Goal: Information Seeking & Learning: Learn about a topic

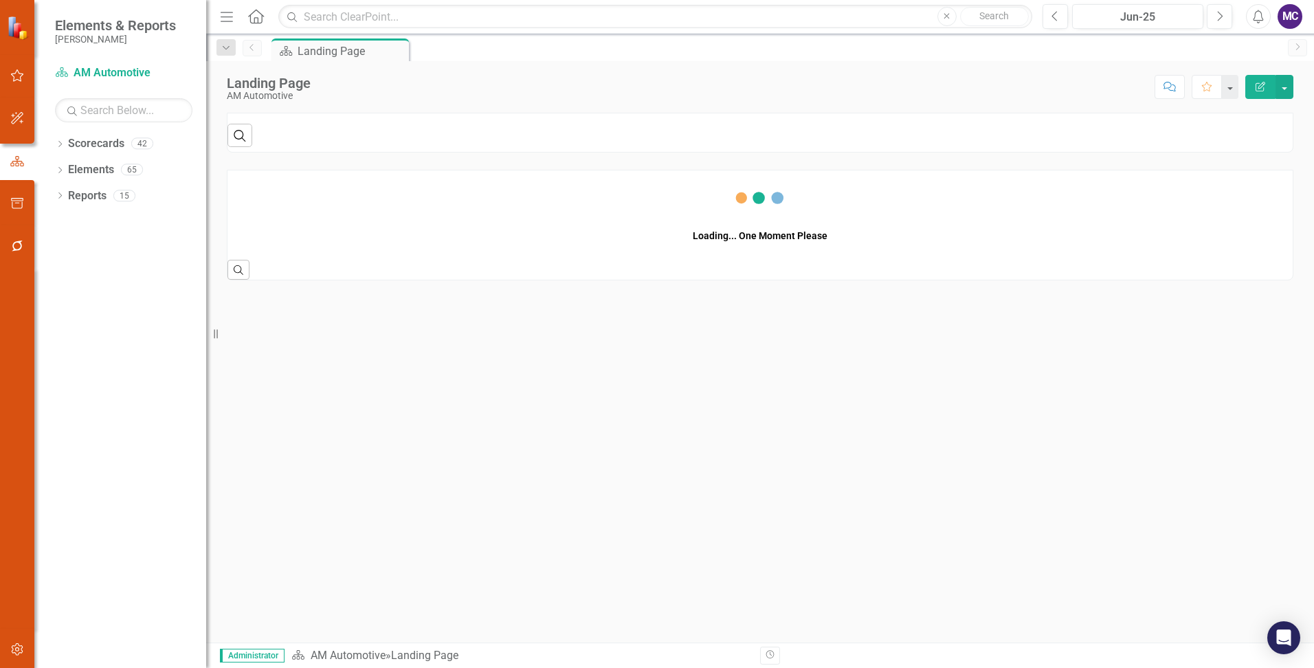
click at [257, 17] on icon "Home" at bounding box center [256, 16] width 18 height 14
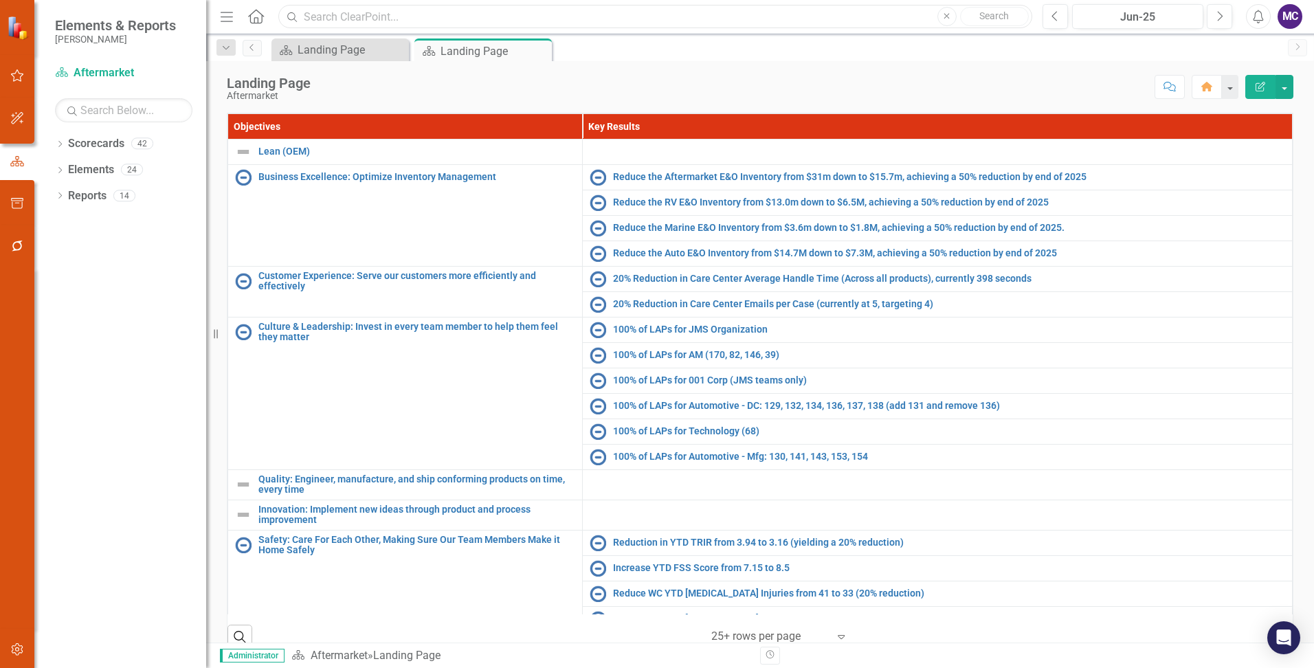
click at [410, 17] on input "text" at bounding box center [655, 17] width 754 height 24
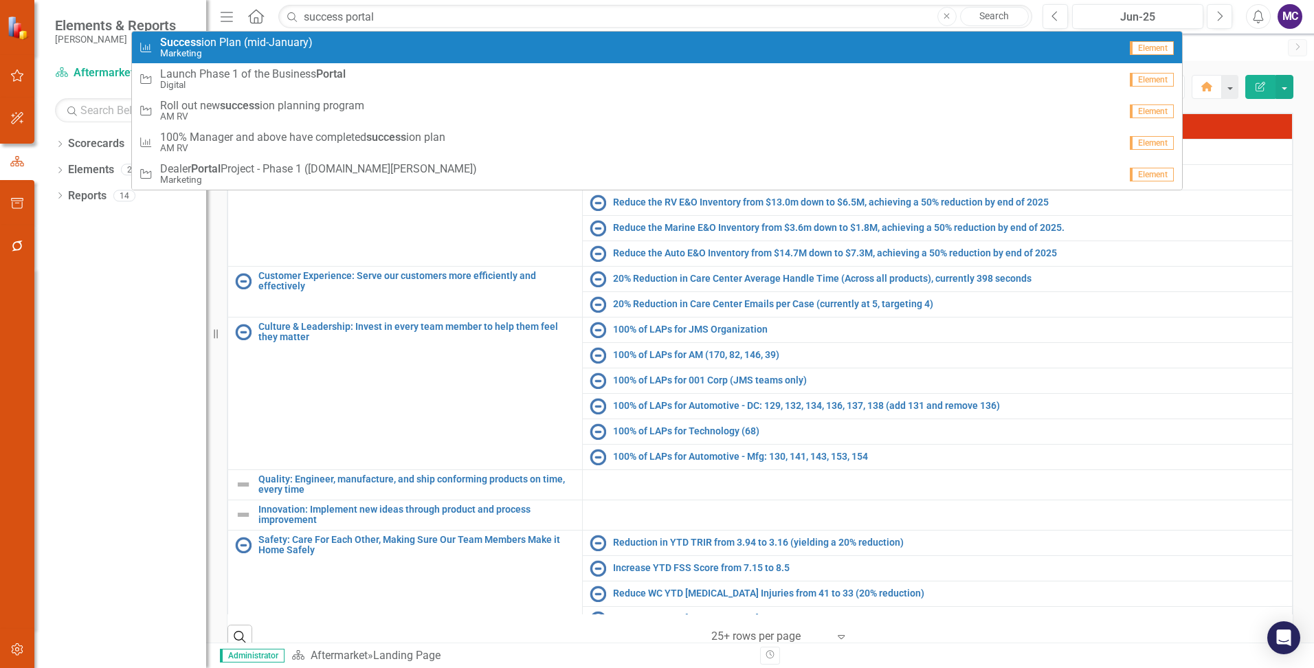
click at [1219, 49] on div "Scorecard Landing Page Close Scorecard Landing Page Pin Close" at bounding box center [775, 49] width 1012 height 22
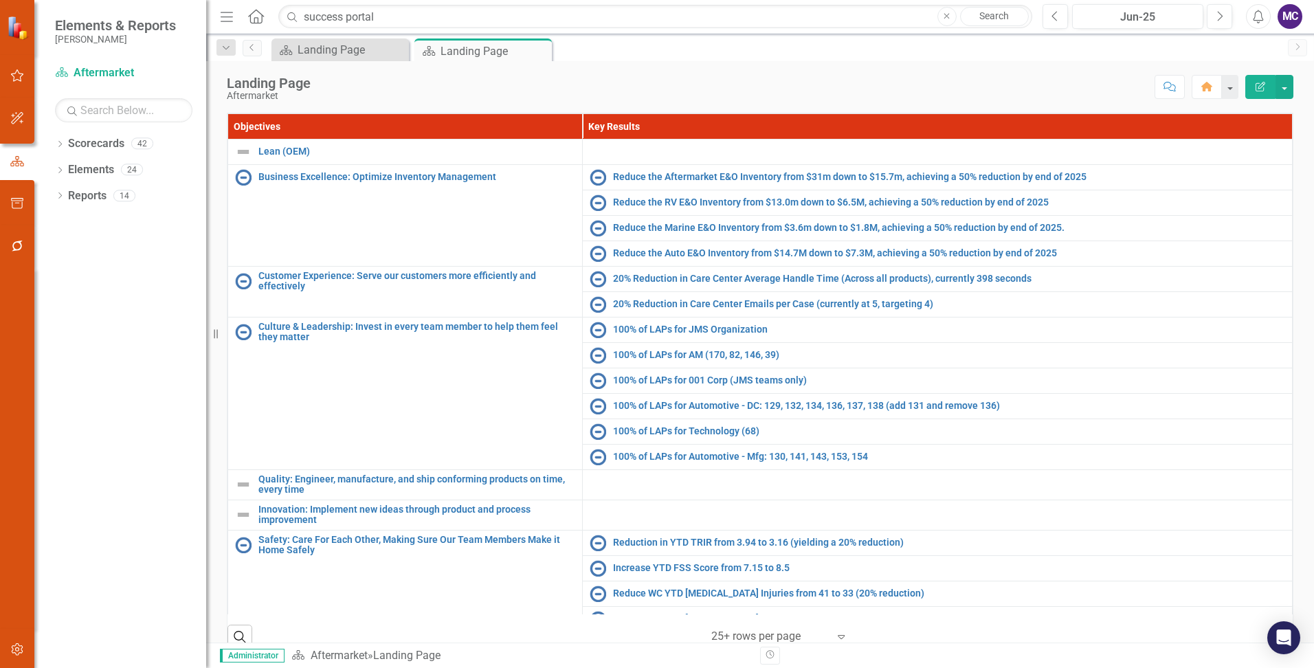
click at [228, 16] on icon "button" at bounding box center [227, 17] width 12 height 10
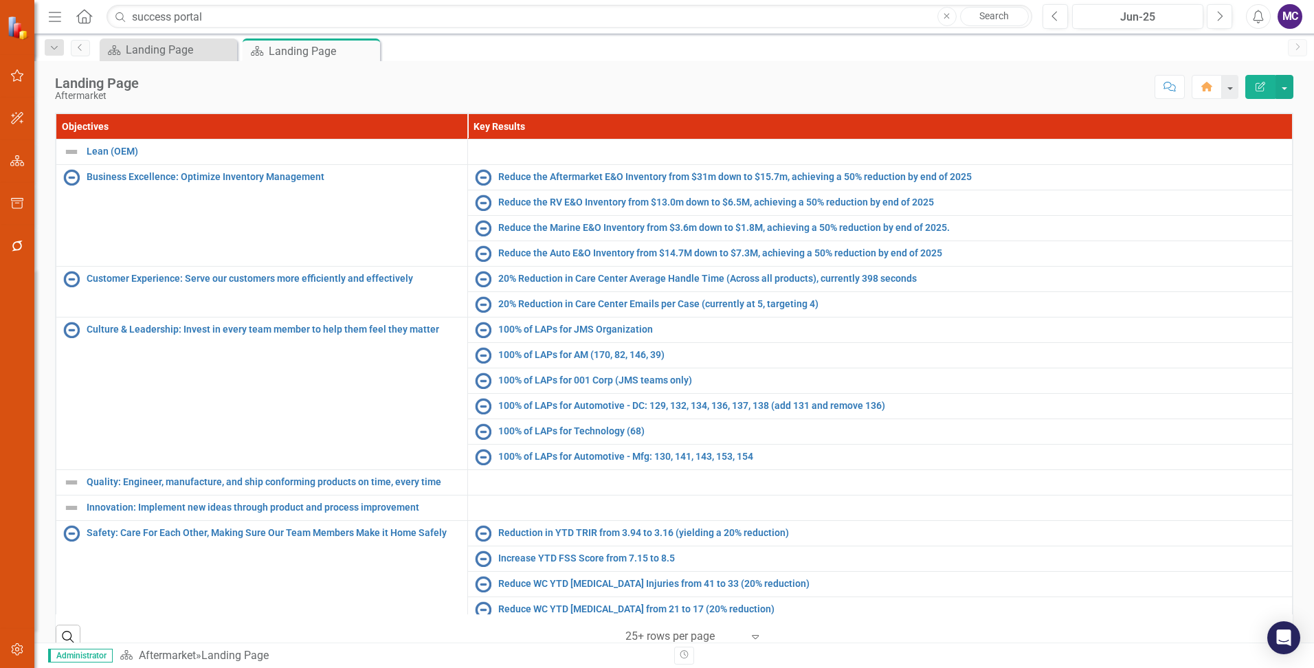
click at [59, 15] on icon "Menu" at bounding box center [55, 16] width 18 height 14
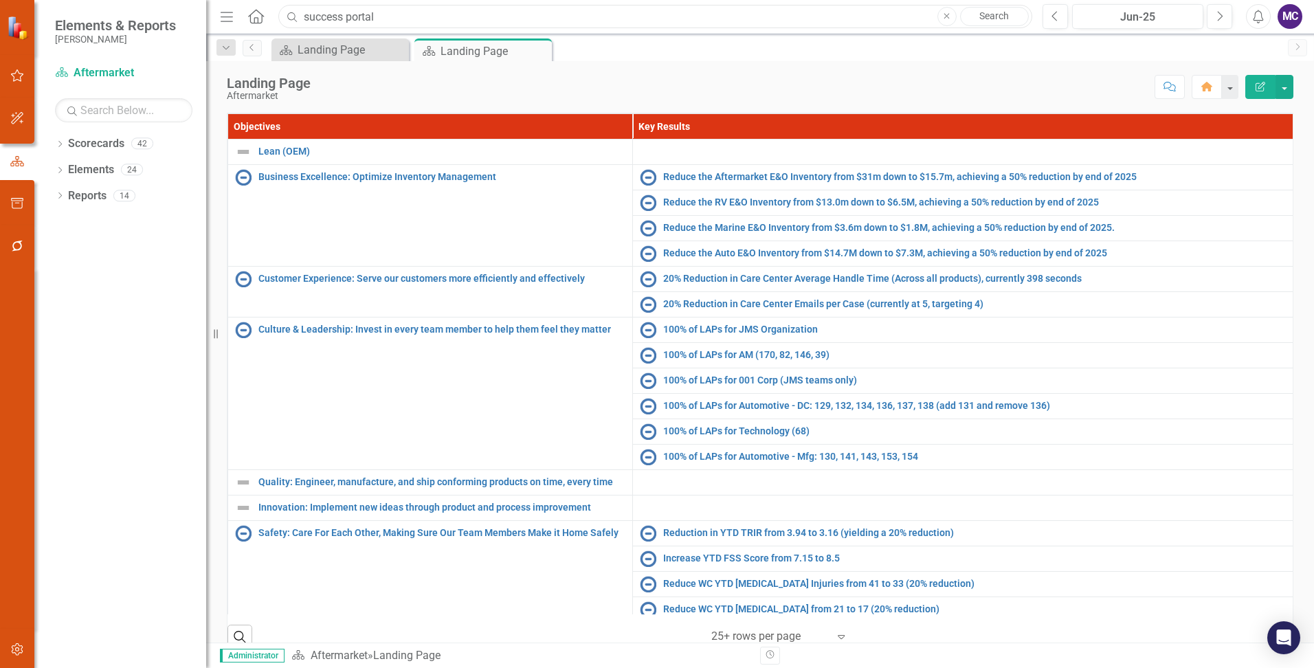
drag, startPoint x: 391, startPoint y: 21, endPoint x: 277, endPoint y: 27, distance: 114.2
click at [277, 27] on div "success portal" at bounding box center [652, 17] width 754 height 24
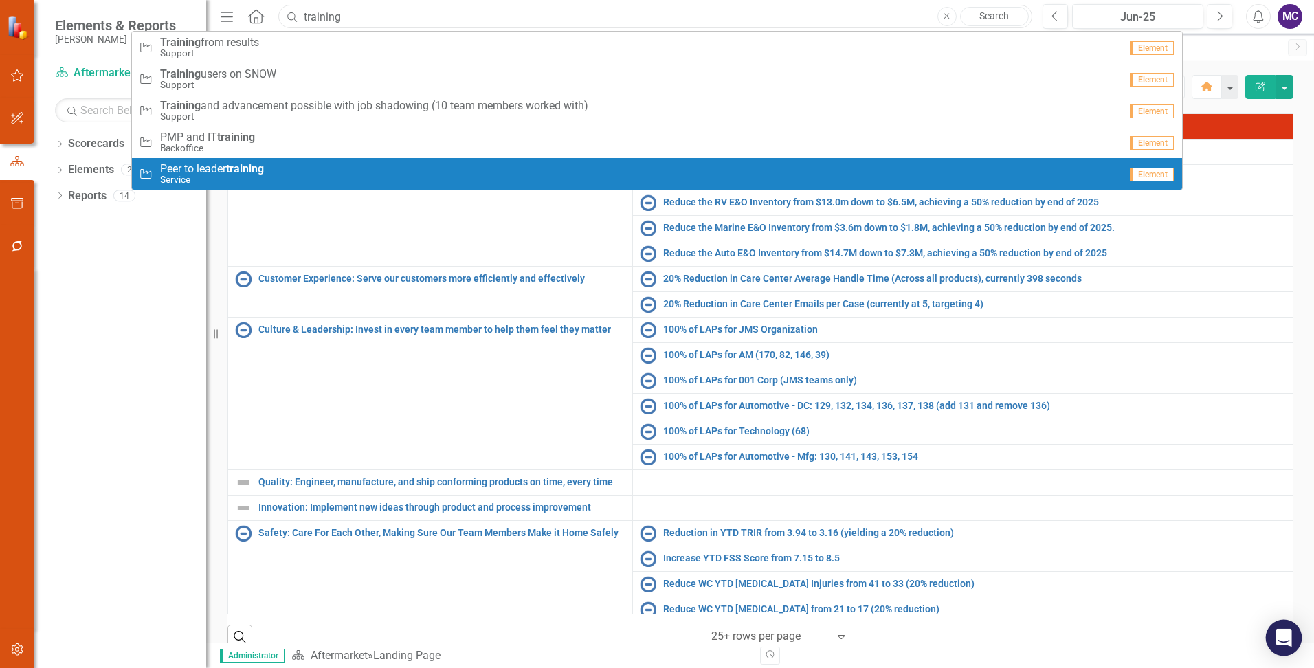
type input "training"
click at [1283, 637] on icon "Open Intercom Messenger" at bounding box center [1283, 638] width 16 height 18
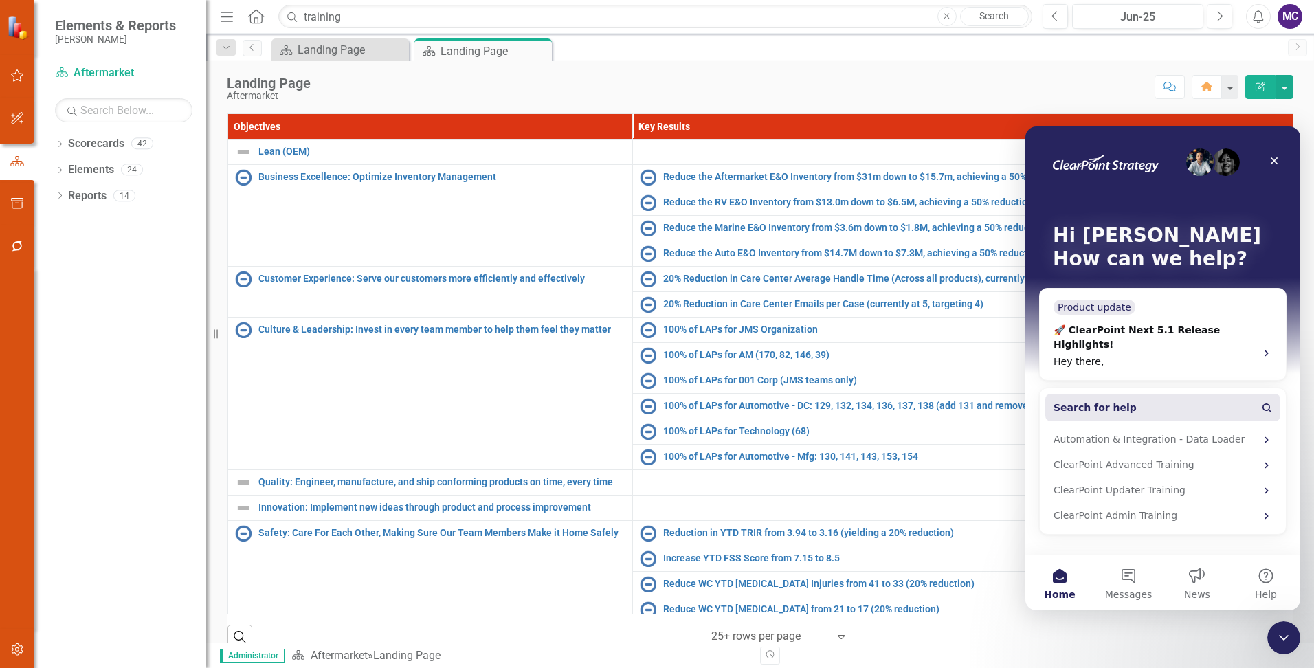
click at [1110, 401] on span "Search for help" at bounding box center [1094, 408] width 83 height 14
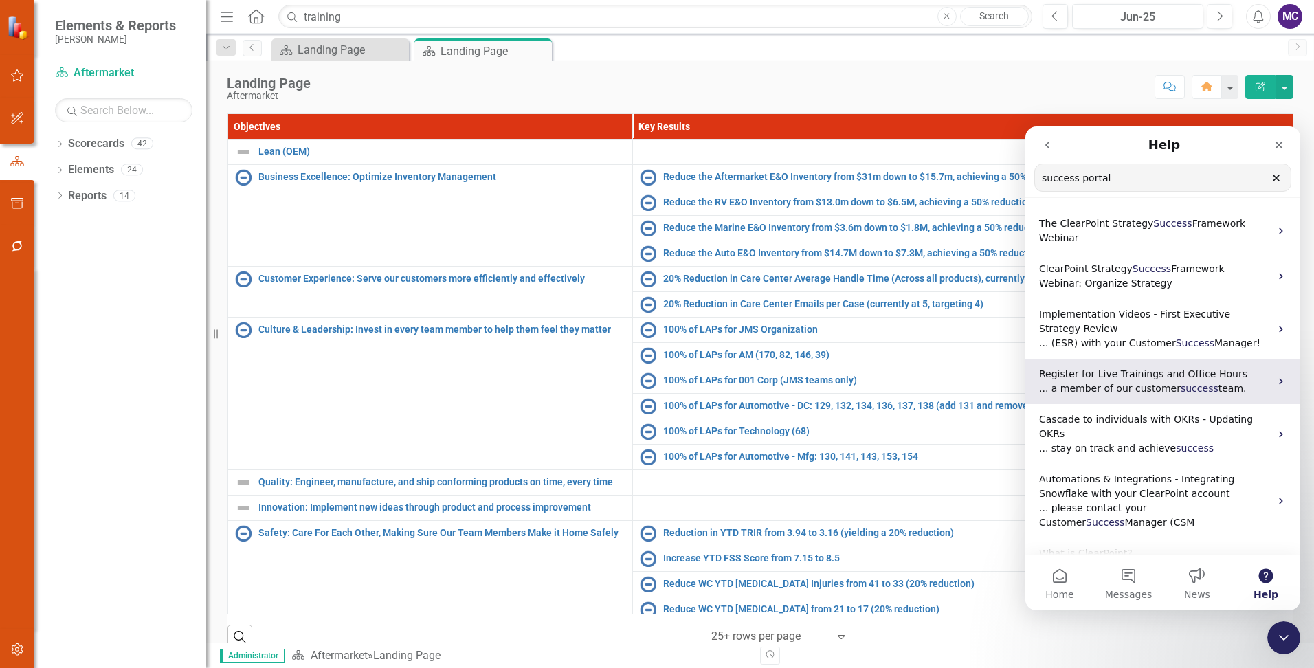
type input "success portal"
click at [1120, 367] on p "Register for Live Trainings and Office Hours" at bounding box center [1154, 374] width 231 height 14
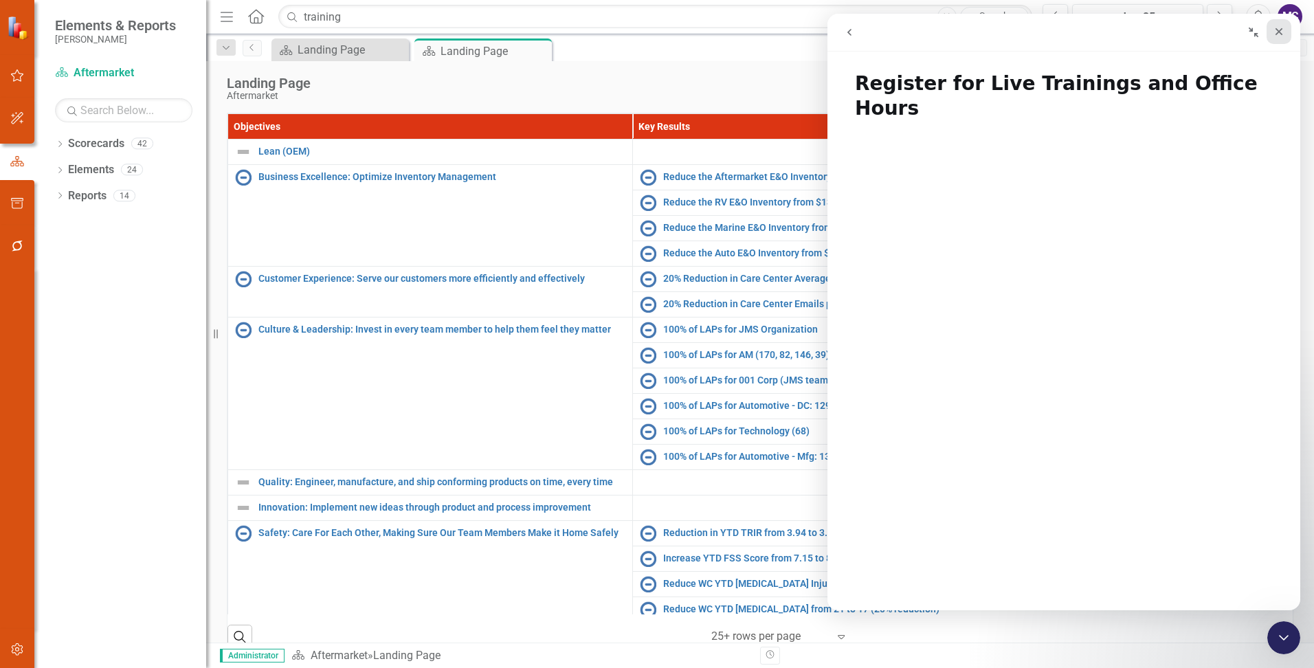
click at [1277, 32] on icon "Close" at bounding box center [1278, 31] width 11 height 11
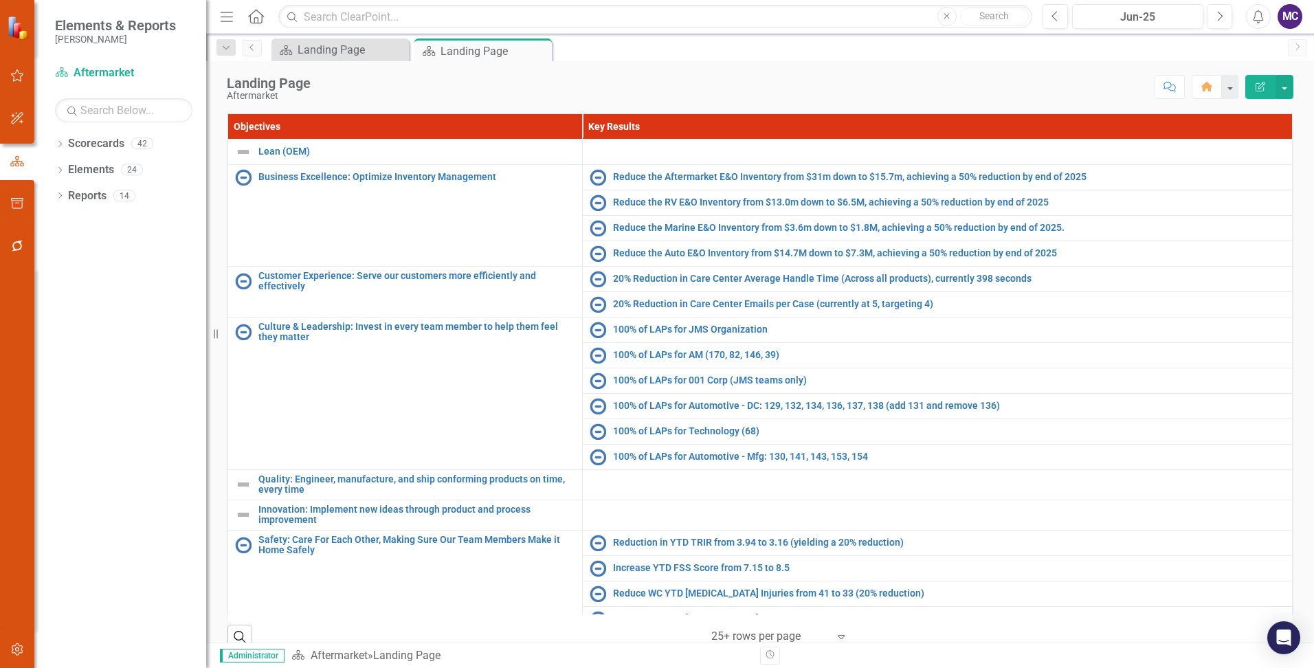
click at [16, 30] on img at bounding box center [19, 28] width 24 height 24
click at [1298, 48] on icon at bounding box center [1297, 46] width 3 height 7
click at [1292, 11] on div "MC" at bounding box center [1289, 16] width 25 height 25
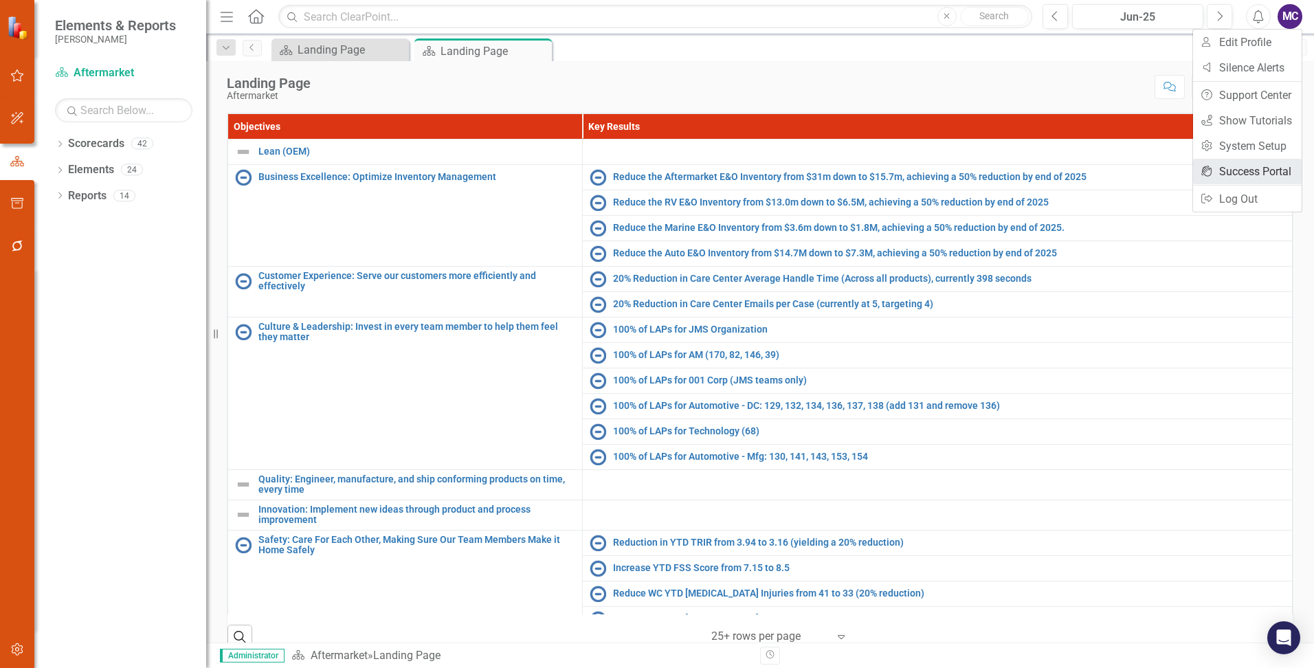
click at [1259, 167] on link "icon.portal Success Portal" at bounding box center [1247, 171] width 109 height 25
